Goal: Task Accomplishment & Management: Use online tool/utility

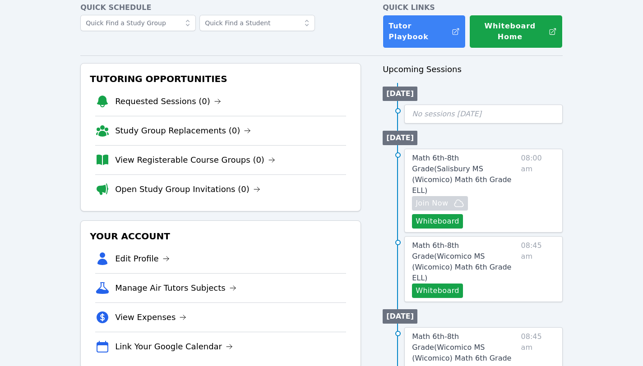
scroll to position [40, 0]
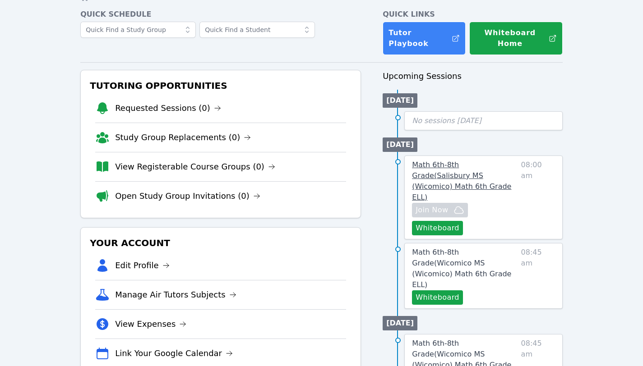
click at [480, 161] on span "Math 6th-8th Grade ( [PERSON_NAME][GEOGRAPHIC_DATA] (Wicomico) Math 6th Grade E…" at bounding box center [461, 181] width 99 height 41
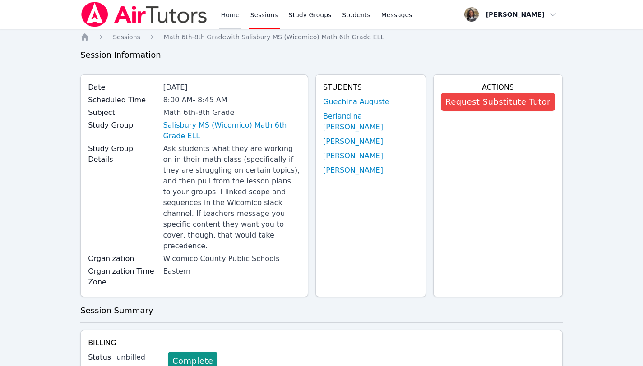
click at [226, 18] on link "Home" at bounding box center [230, 14] width 22 height 29
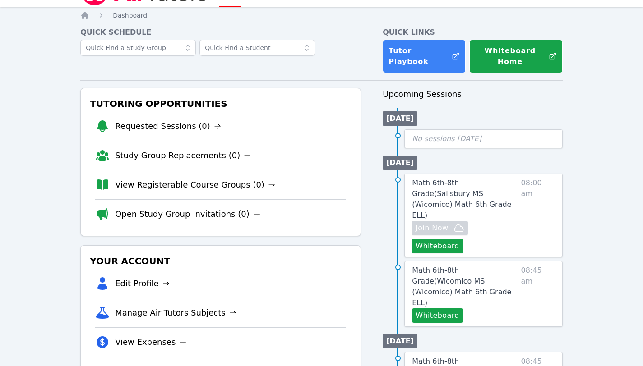
scroll to position [11, 0]
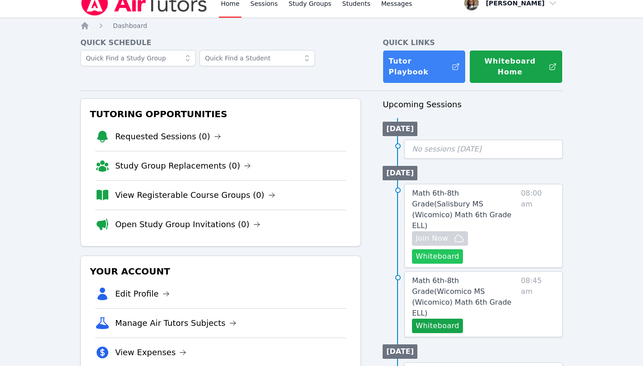
click at [438, 249] on button "Whiteboard" at bounding box center [437, 256] width 51 height 14
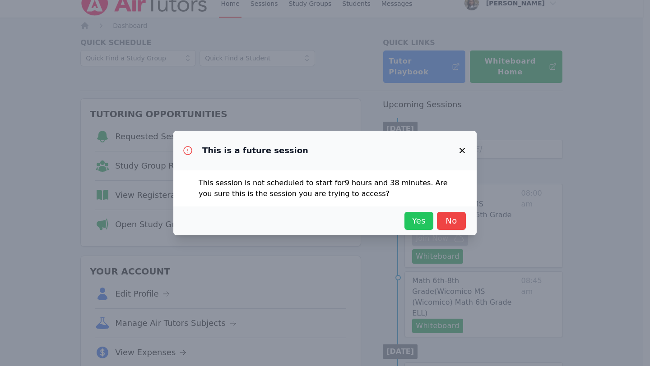
click at [416, 221] on span "Yes" at bounding box center [419, 221] width 20 height 13
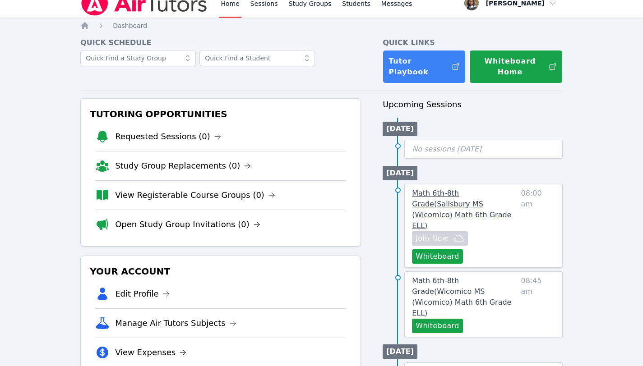
click at [463, 189] on span "Math 6th-8th Grade ( Salisbury MS (Wicomico) Math 6th Grade ELL )" at bounding box center [461, 209] width 99 height 41
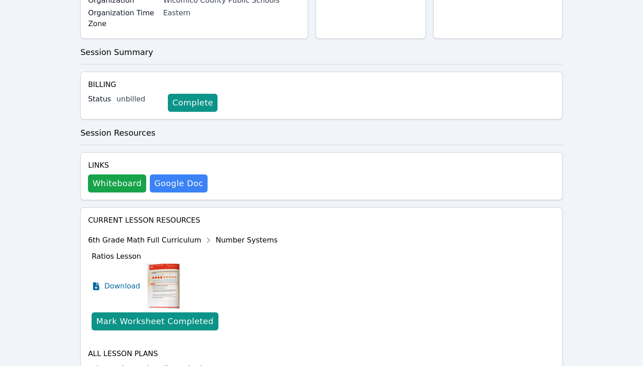
scroll to position [264, 0]
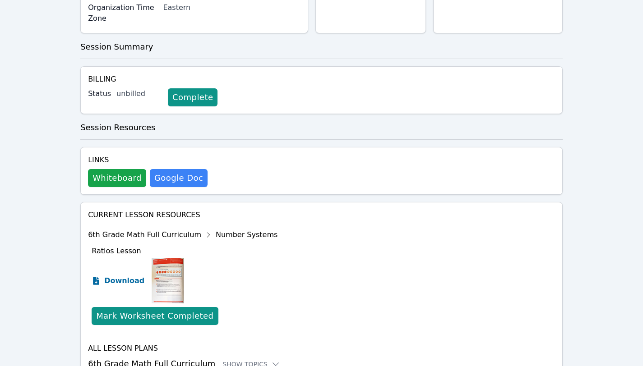
click at [96, 277] on icon at bounding box center [96, 281] width 9 height 9
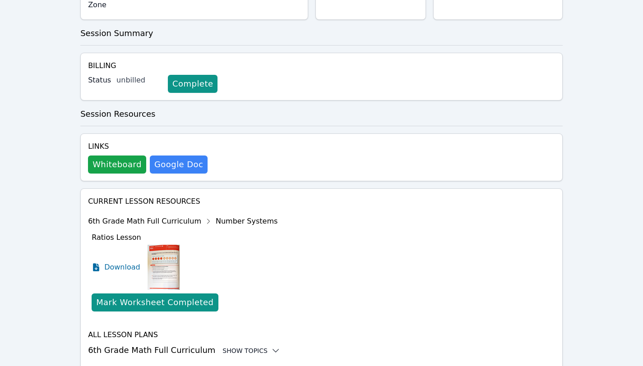
click at [271, 346] on icon at bounding box center [275, 350] width 9 height 9
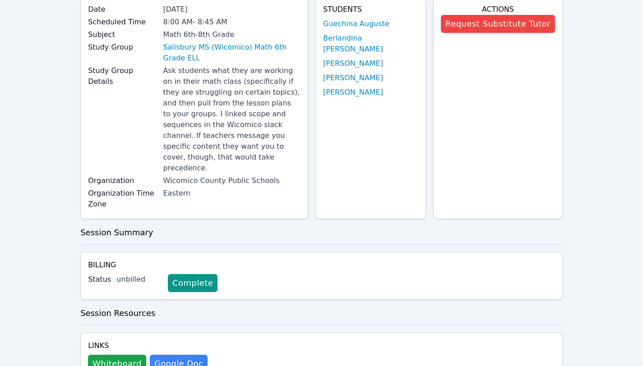
scroll to position [0, 0]
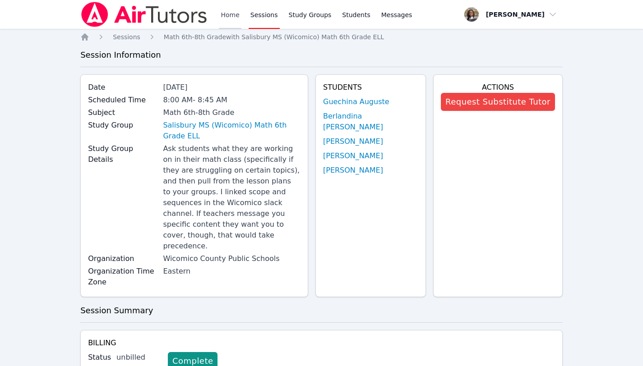
click at [227, 13] on link "Home" at bounding box center [230, 14] width 22 height 29
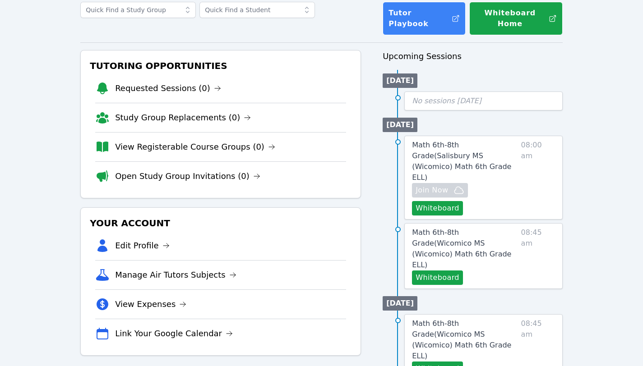
scroll to position [61, 0]
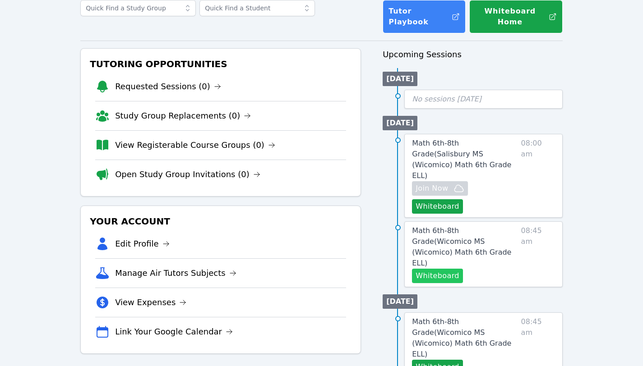
click at [445, 269] on button "Whiteboard" at bounding box center [437, 276] width 51 height 14
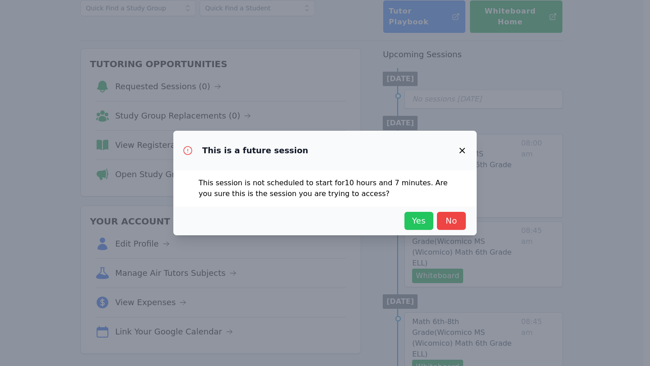
click at [411, 215] on span "Yes" at bounding box center [419, 221] width 20 height 13
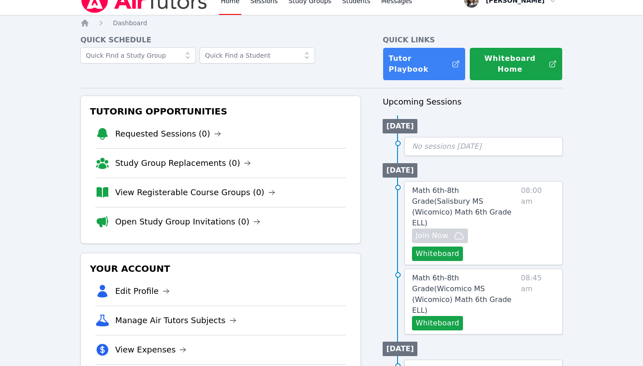
scroll to position [0, 0]
